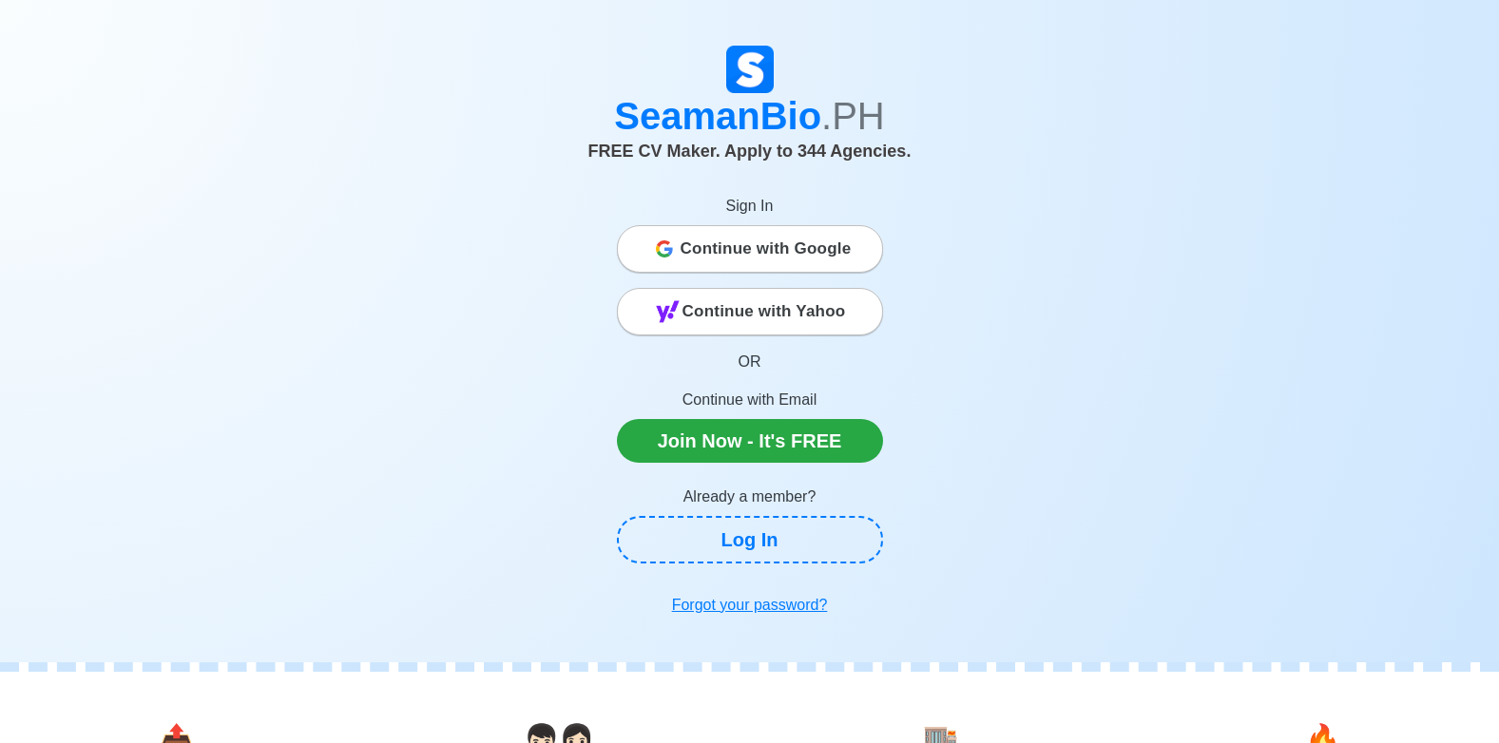
click at [748, 255] on span "Continue with Google" at bounding box center [765, 249] width 171 height 38
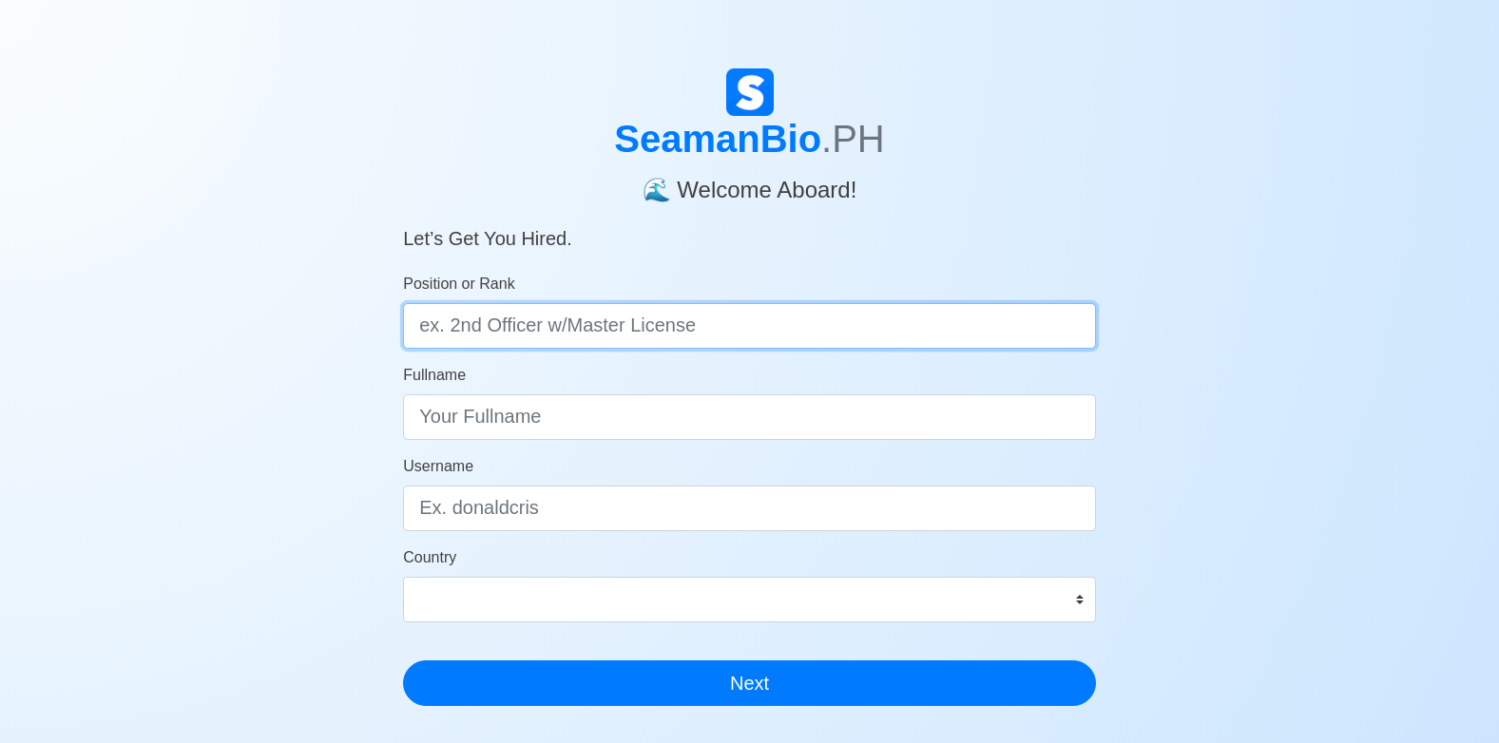
click at [467, 333] on input "Position or Rank" at bounding box center [749, 326] width 693 height 46
type input "ordinary seaman"
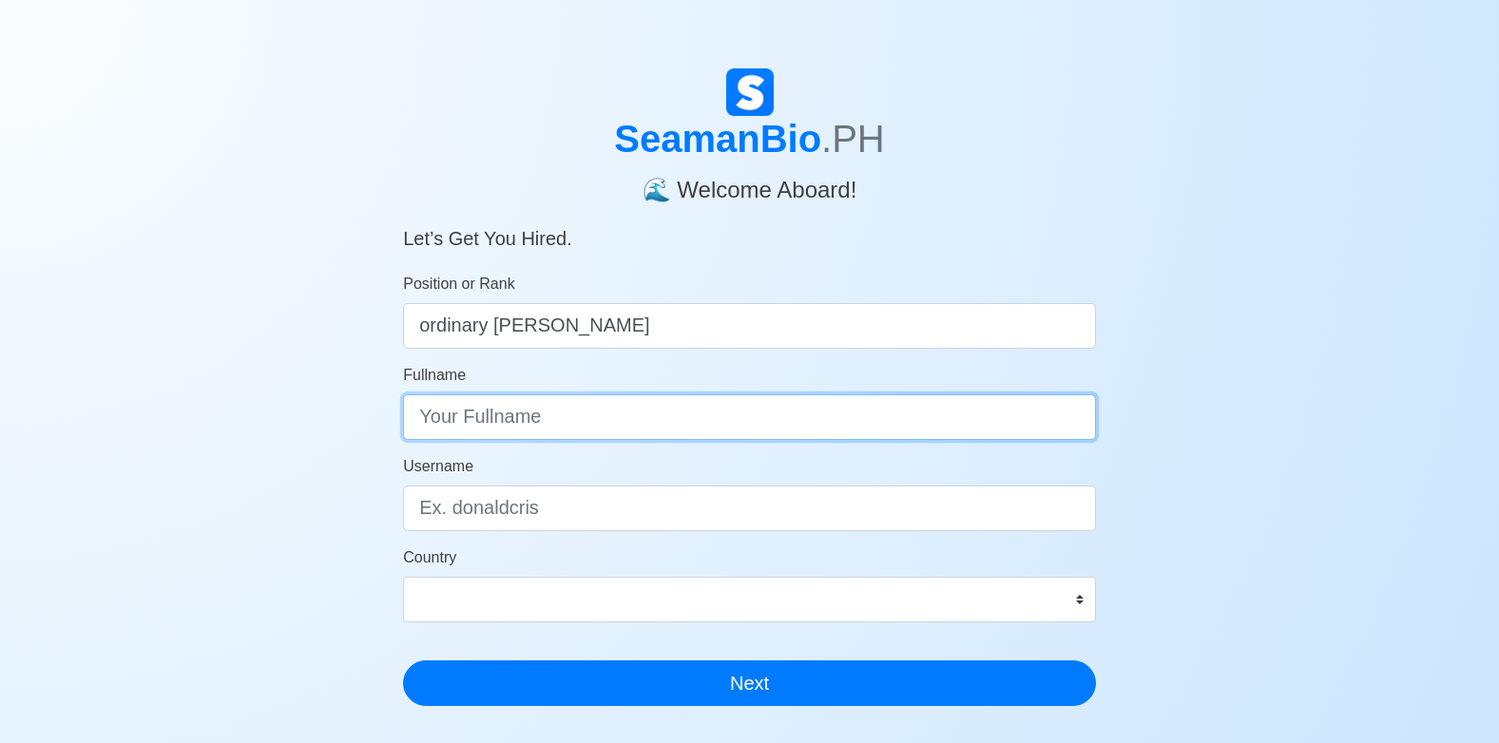
click at [482, 415] on input "Fullname" at bounding box center [749, 417] width 693 height 46
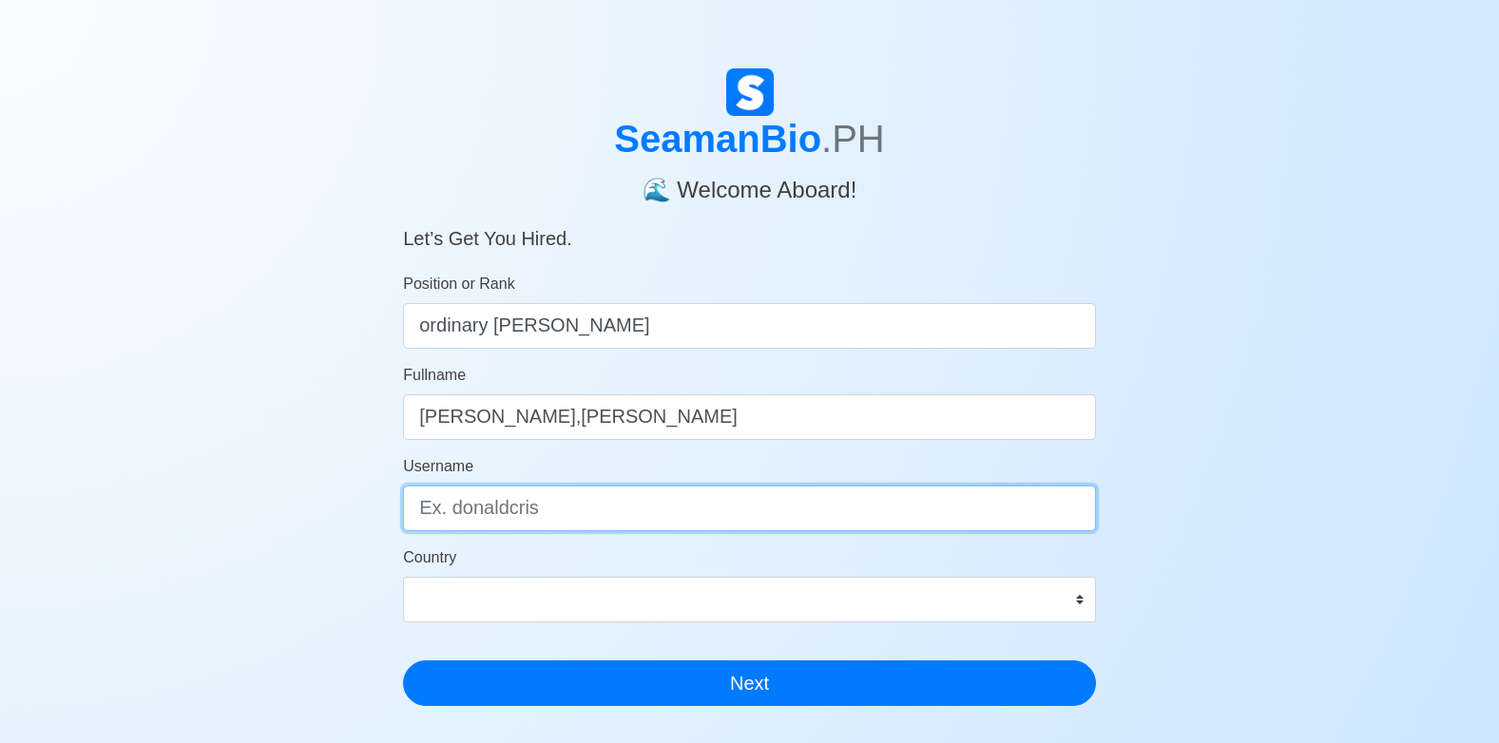
click at [569, 523] on input "Username" at bounding box center [749, 509] width 693 height 46
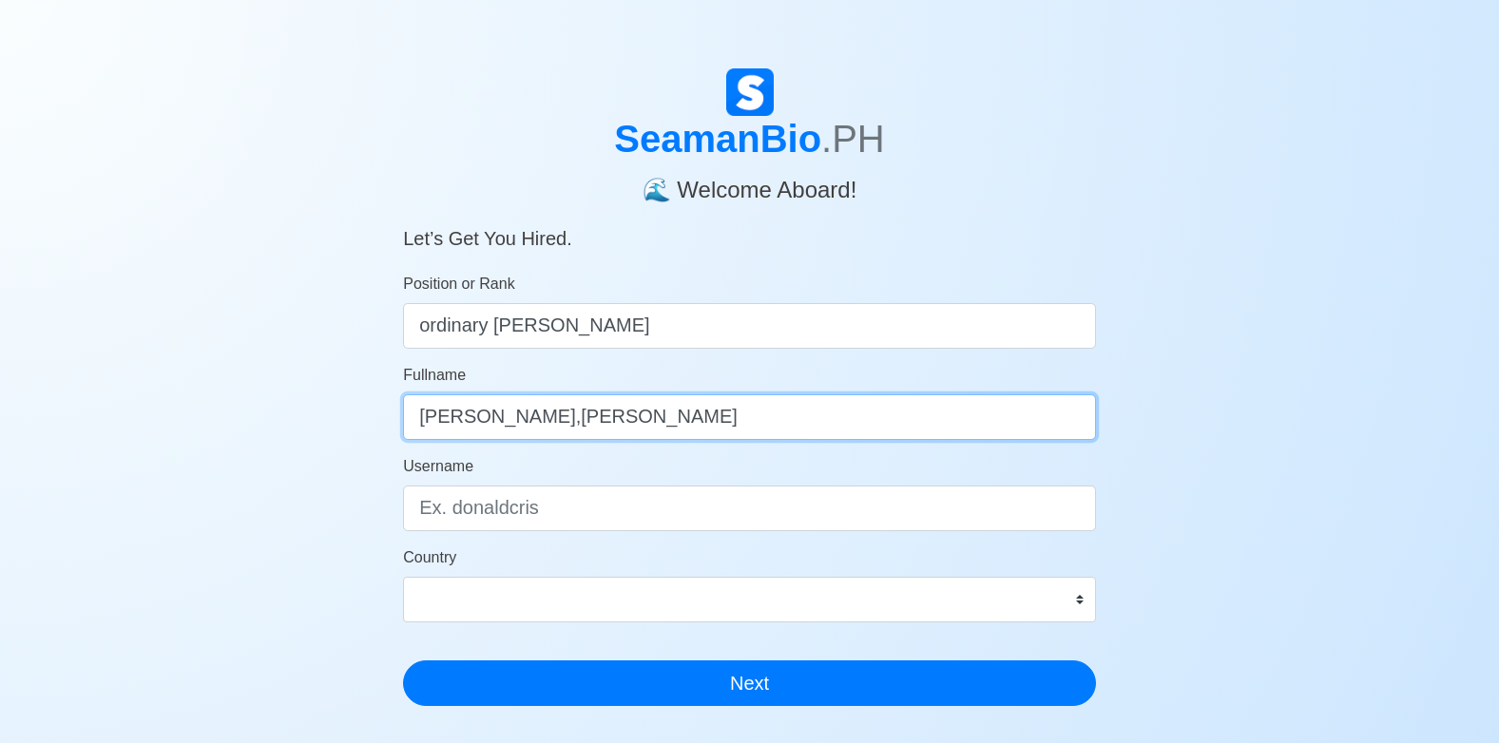
drag, startPoint x: 769, startPoint y: 429, endPoint x: 469, endPoint y: 462, distance: 302.2
click at [469, 462] on form "Position or Rank ordinary seaman Fullname franc m,atthew s gordola Username Cou…" at bounding box center [749, 489] width 693 height 433
type input "franc matthew"
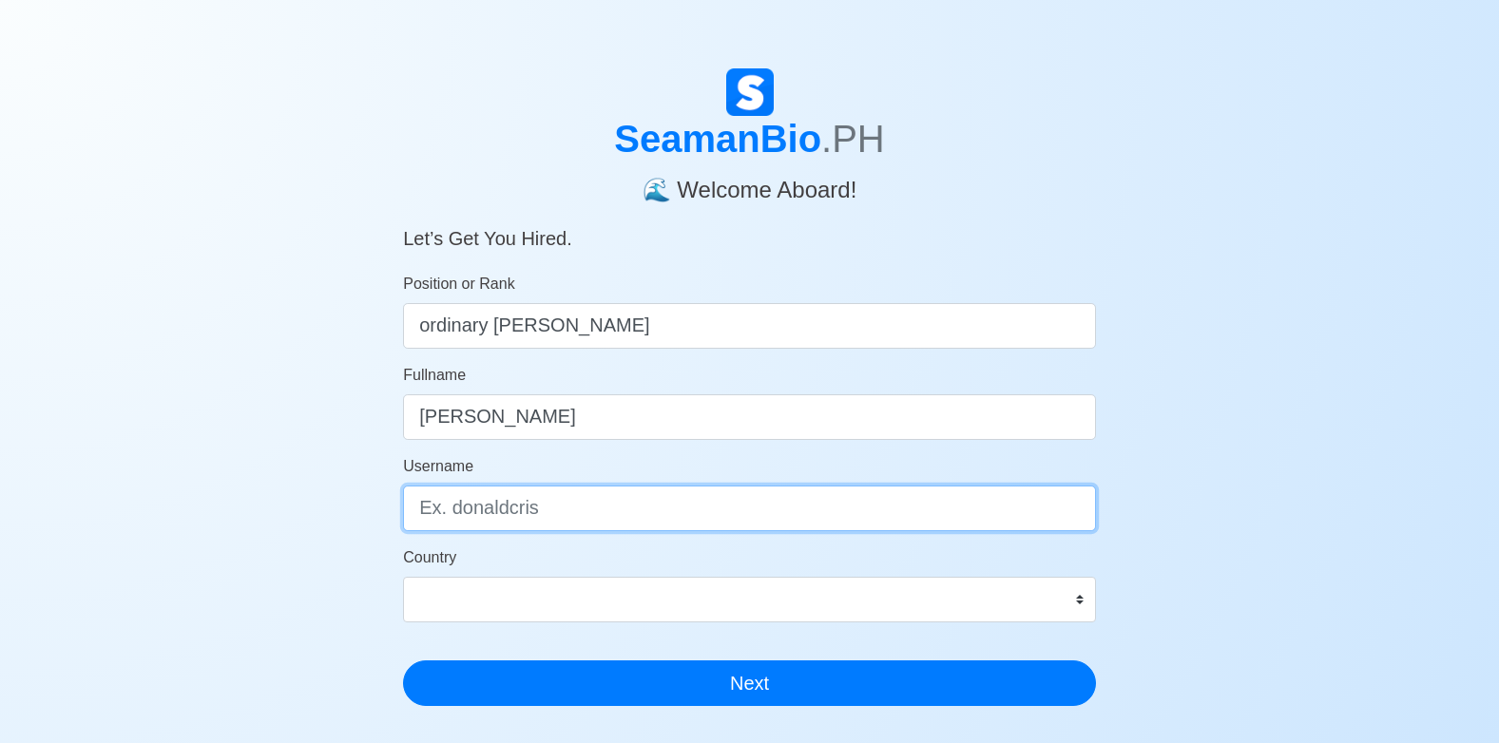
click at [481, 508] on input "Username" at bounding box center [749, 509] width 693 height 46
type input "gordola"
